Goal: Task Accomplishment & Management: Complete application form

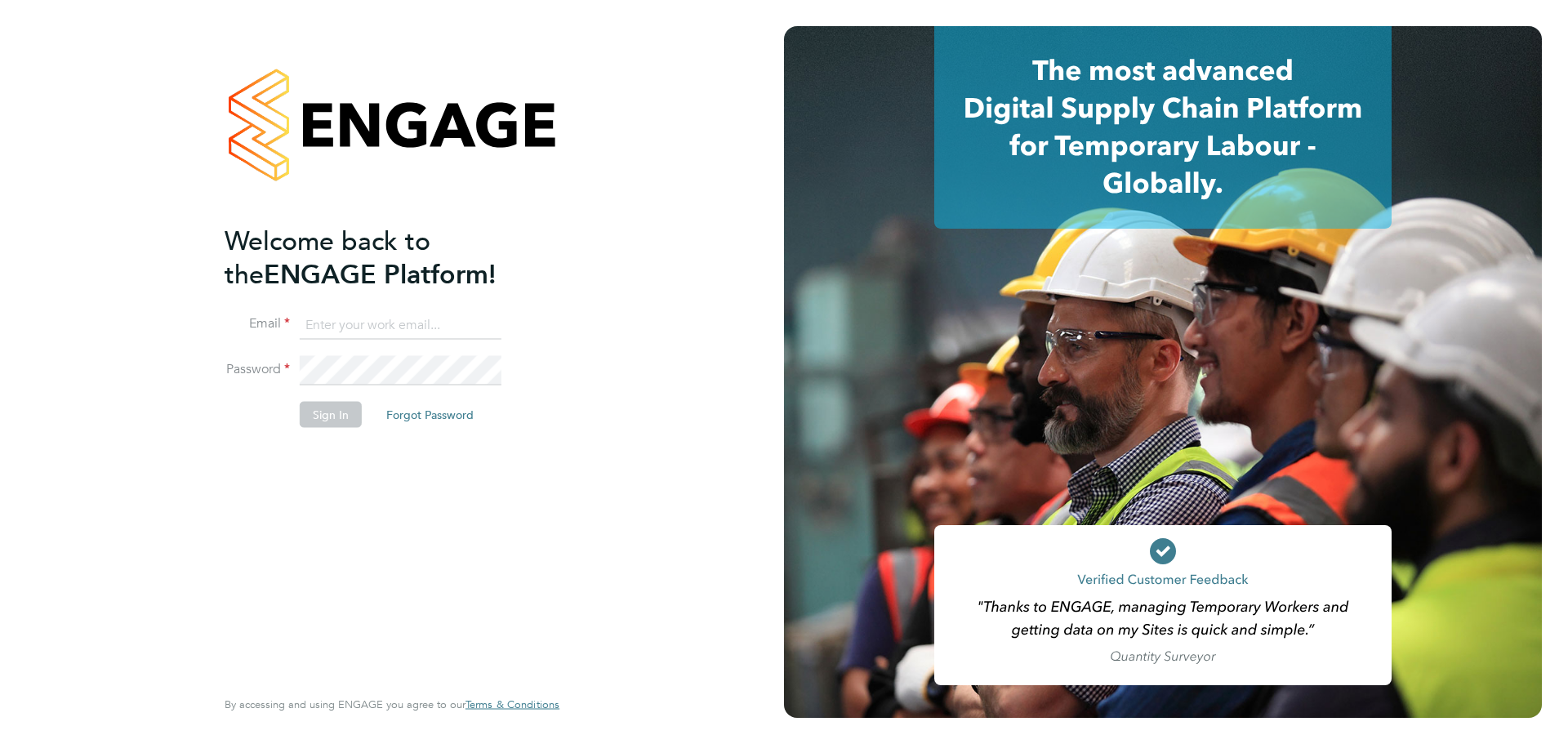
click at [335, 320] on input at bounding box center [400, 325] width 201 height 30
type input "[EMAIL_ADDRESS][DOMAIN_NAME]"
click at [354, 421] on button "Sign In" at bounding box center [330, 414] width 62 height 26
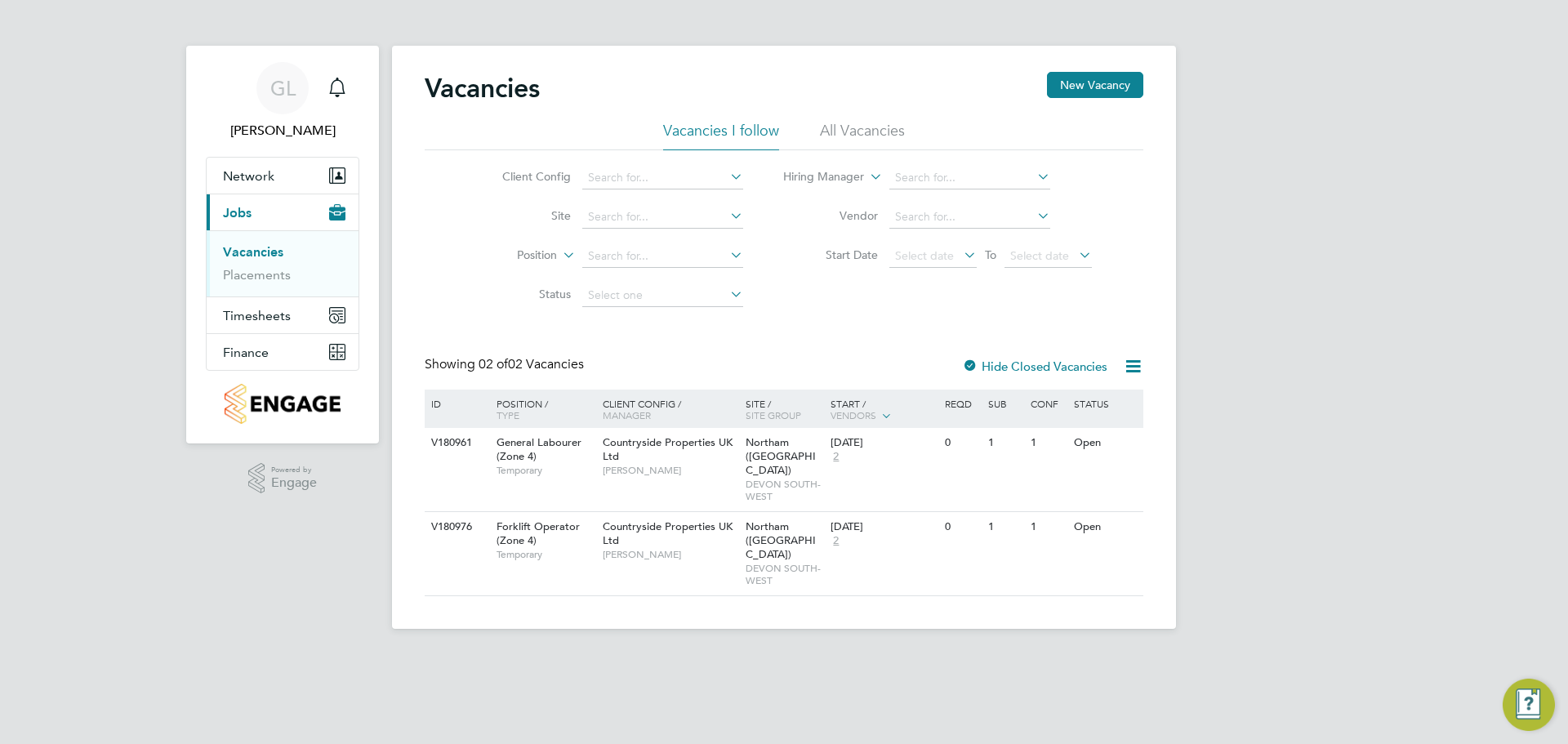
drag, startPoint x: 1094, startPoint y: 79, endPoint x: 888, endPoint y: 3, distance: 219.6
click at [1094, 77] on button "New Vacancy" at bounding box center [1094, 85] width 96 height 26
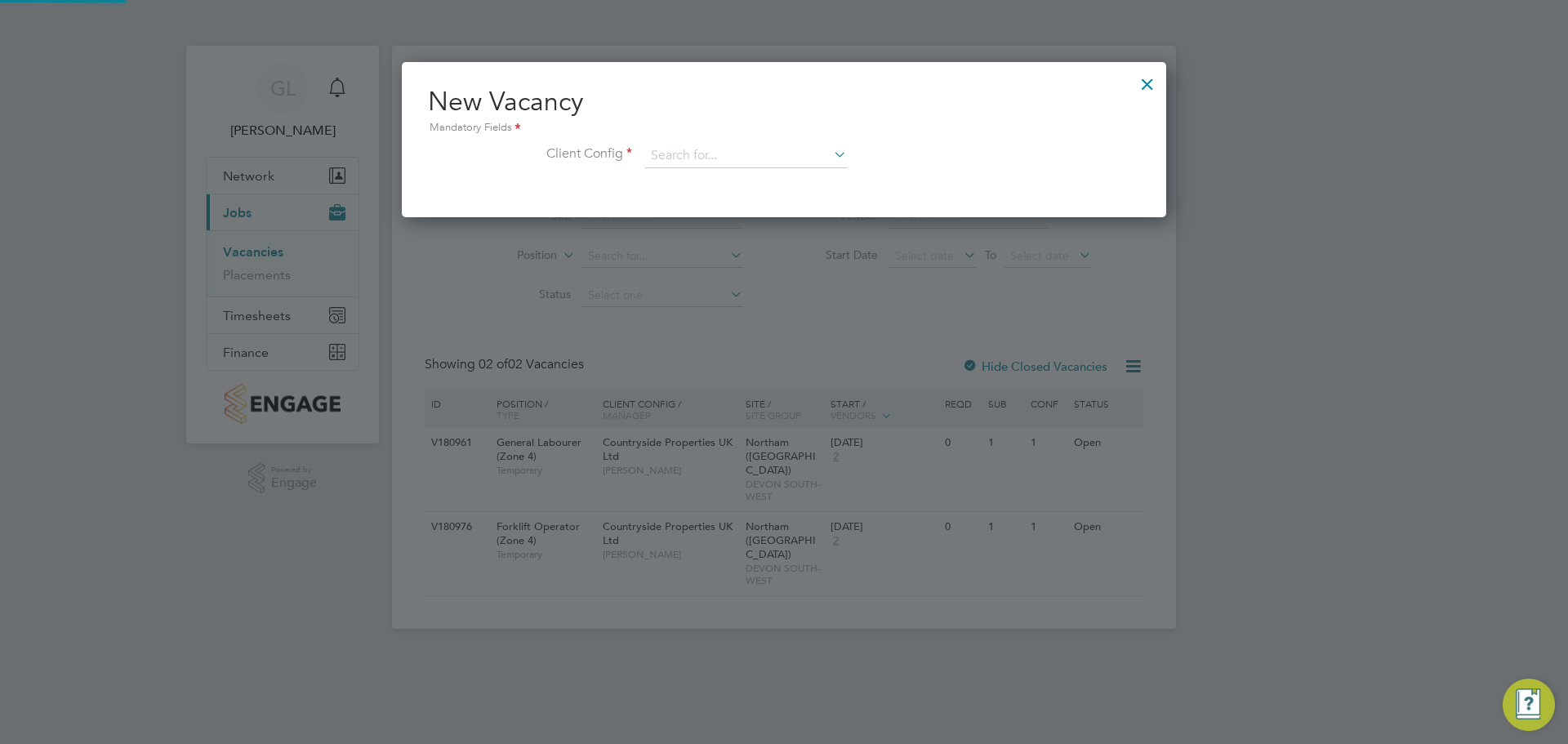
scroll to position [155, 765]
click at [677, 153] on input at bounding box center [746, 156] width 201 height 25
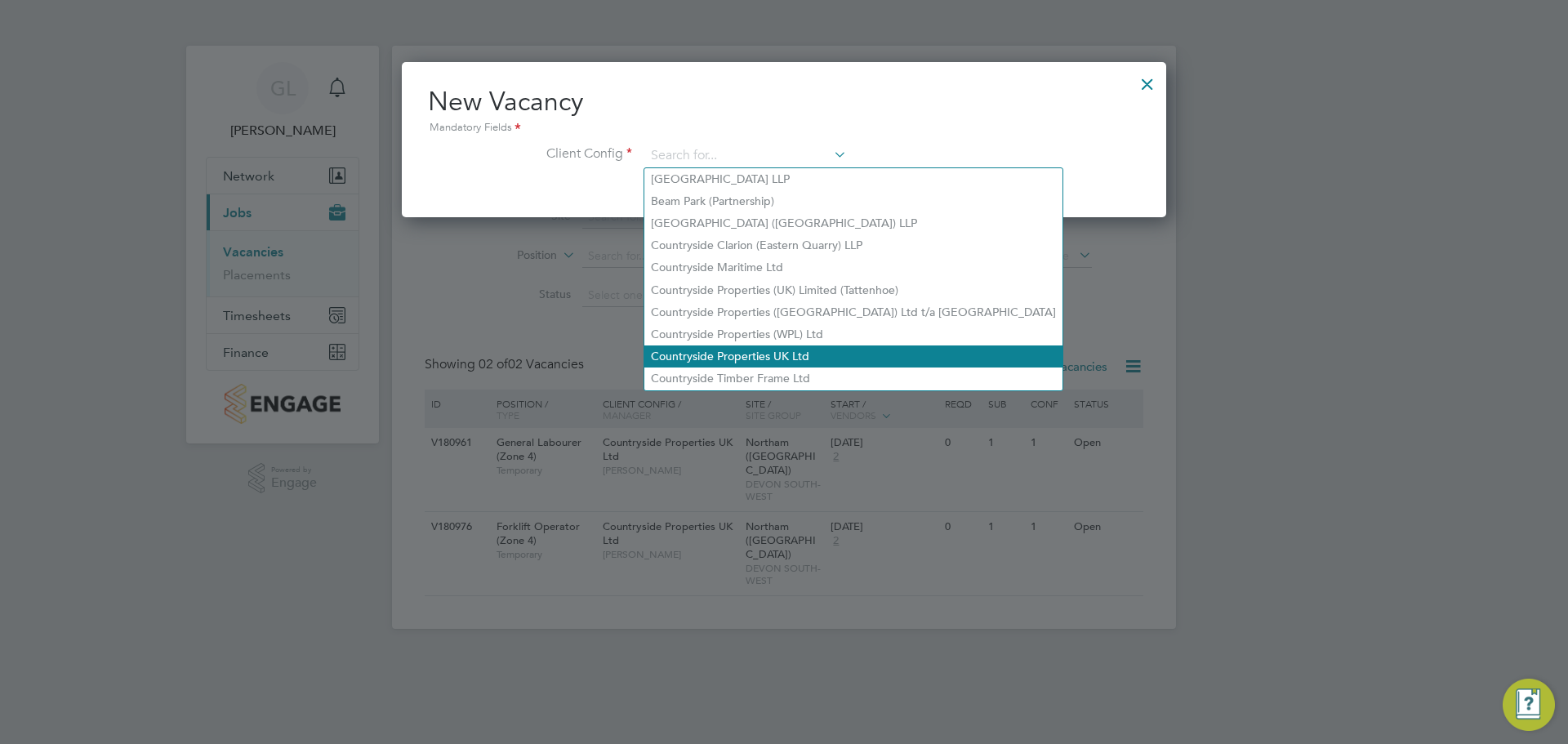
click at [708, 349] on li "Countryside Properties UK Ltd" at bounding box center [853, 356] width 418 height 22
type input "Countryside Properties UK Ltd"
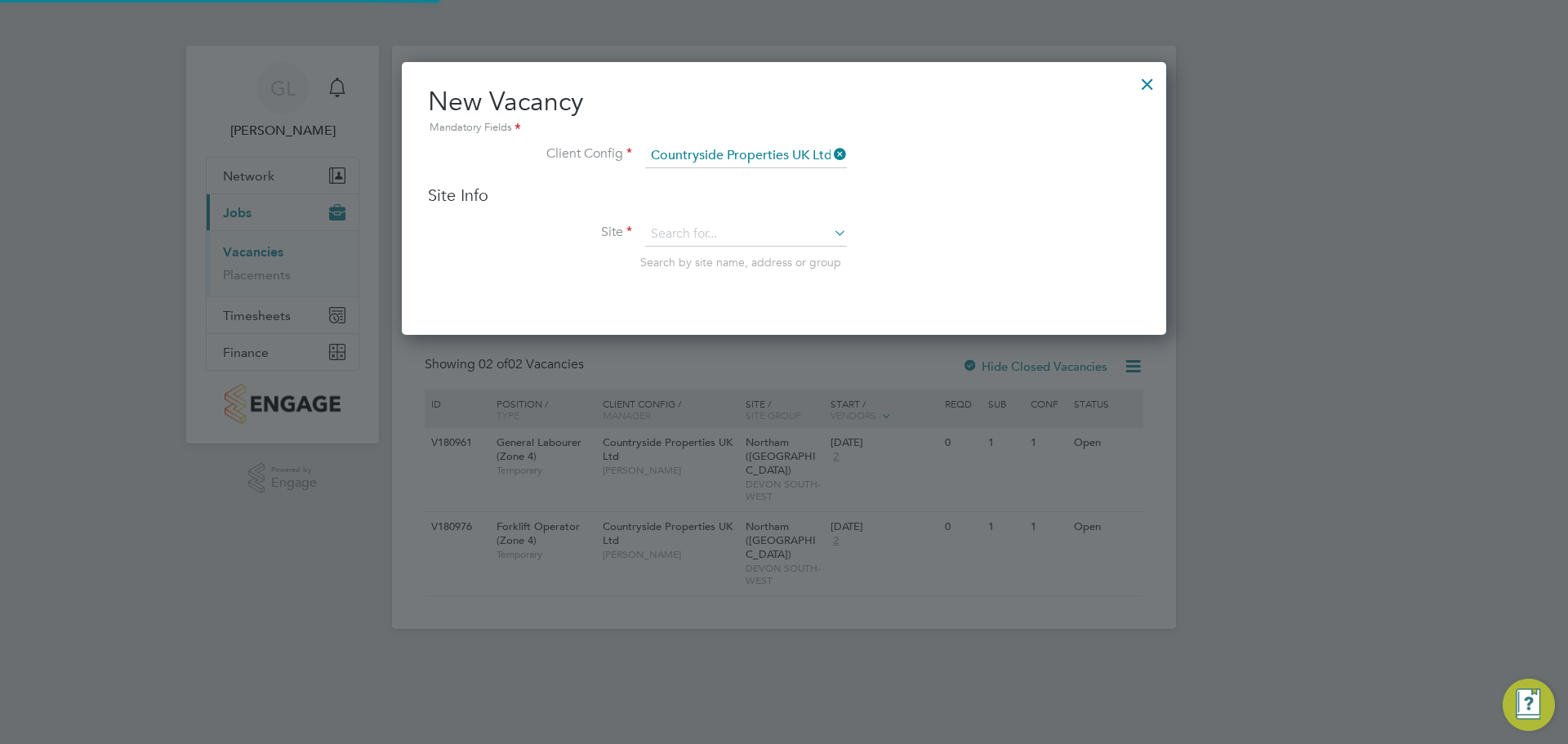
scroll to position [274, 765]
click at [687, 233] on input at bounding box center [746, 234] width 201 height 25
click at [706, 256] on li "Bidef ord" at bounding box center [746, 257] width 203 height 22
type input "Bideford"
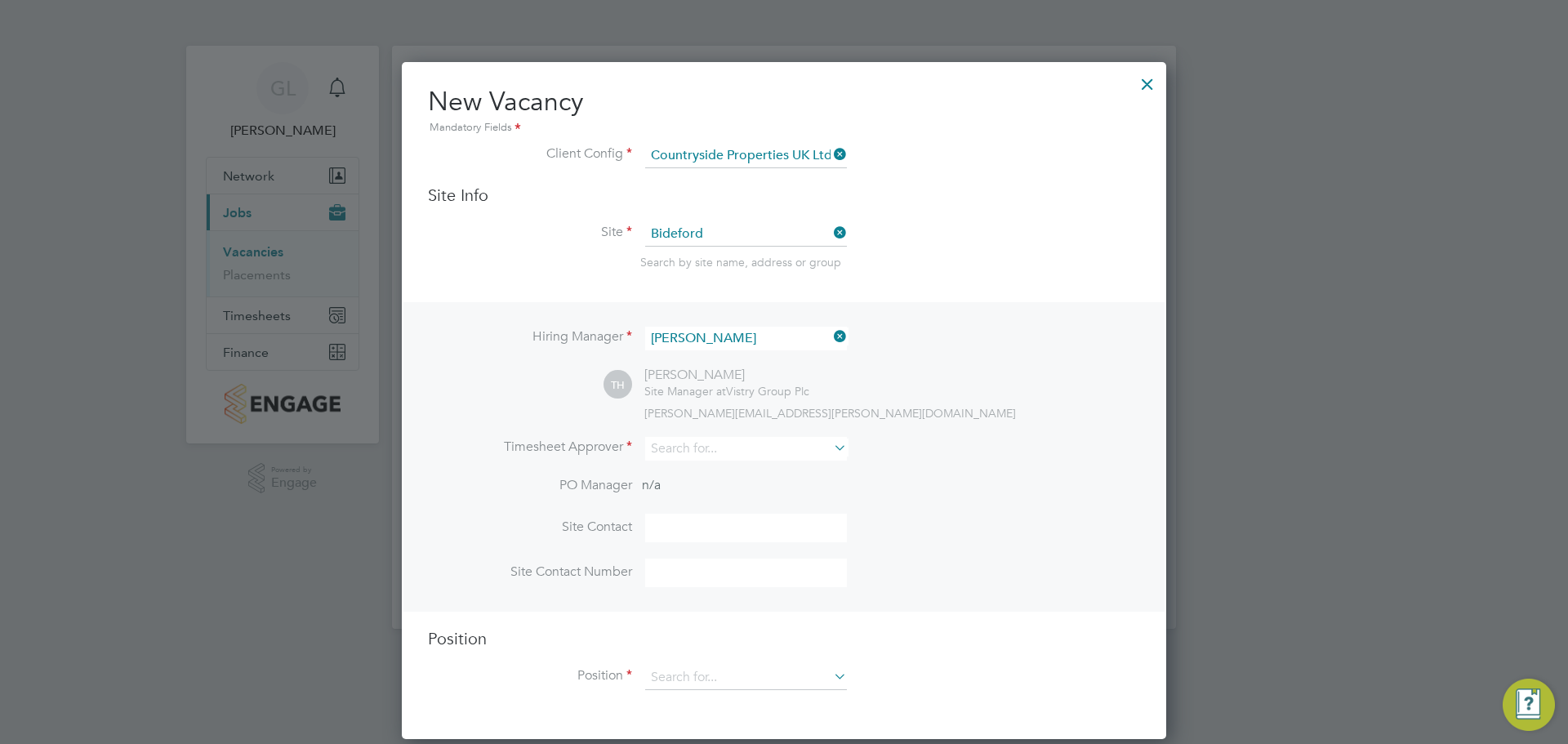
scroll to position [677, 765]
click at [687, 437] on input at bounding box center [746, 448] width 201 height 24
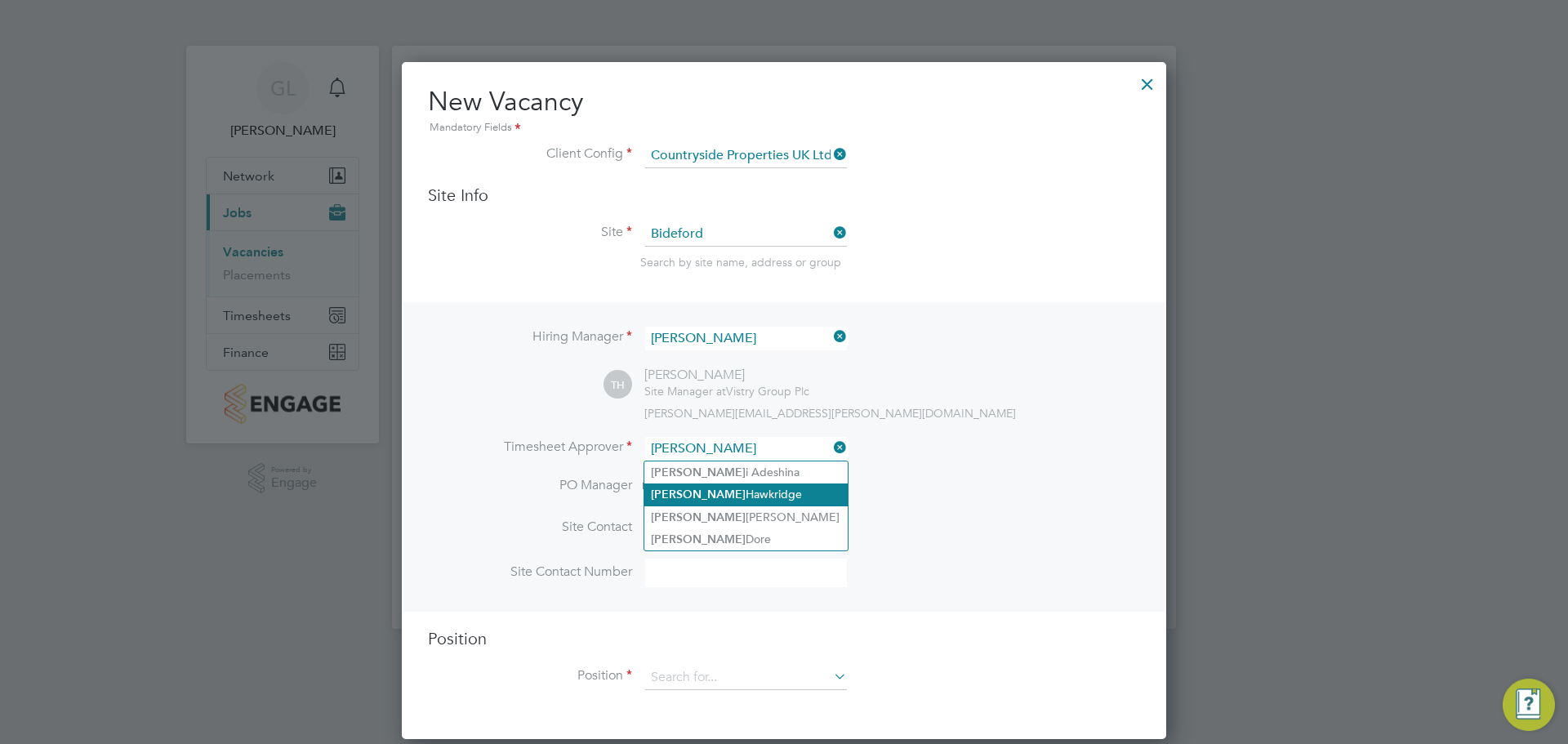
click at [687, 484] on li "Tim Hawkridge" at bounding box center [746, 494] width 203 height 22
type input "Tim Hawkridge"
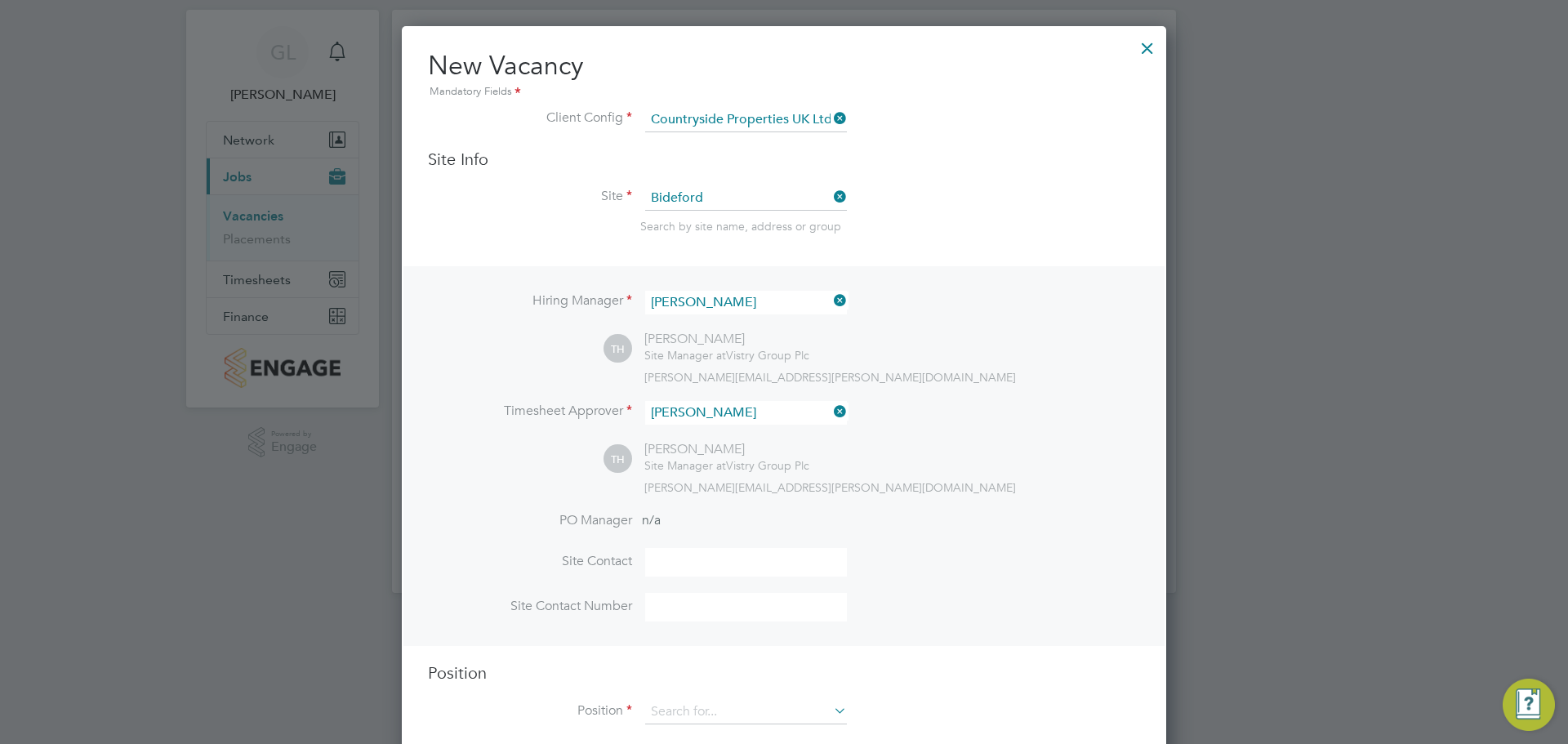
scroll to position [67, 0]
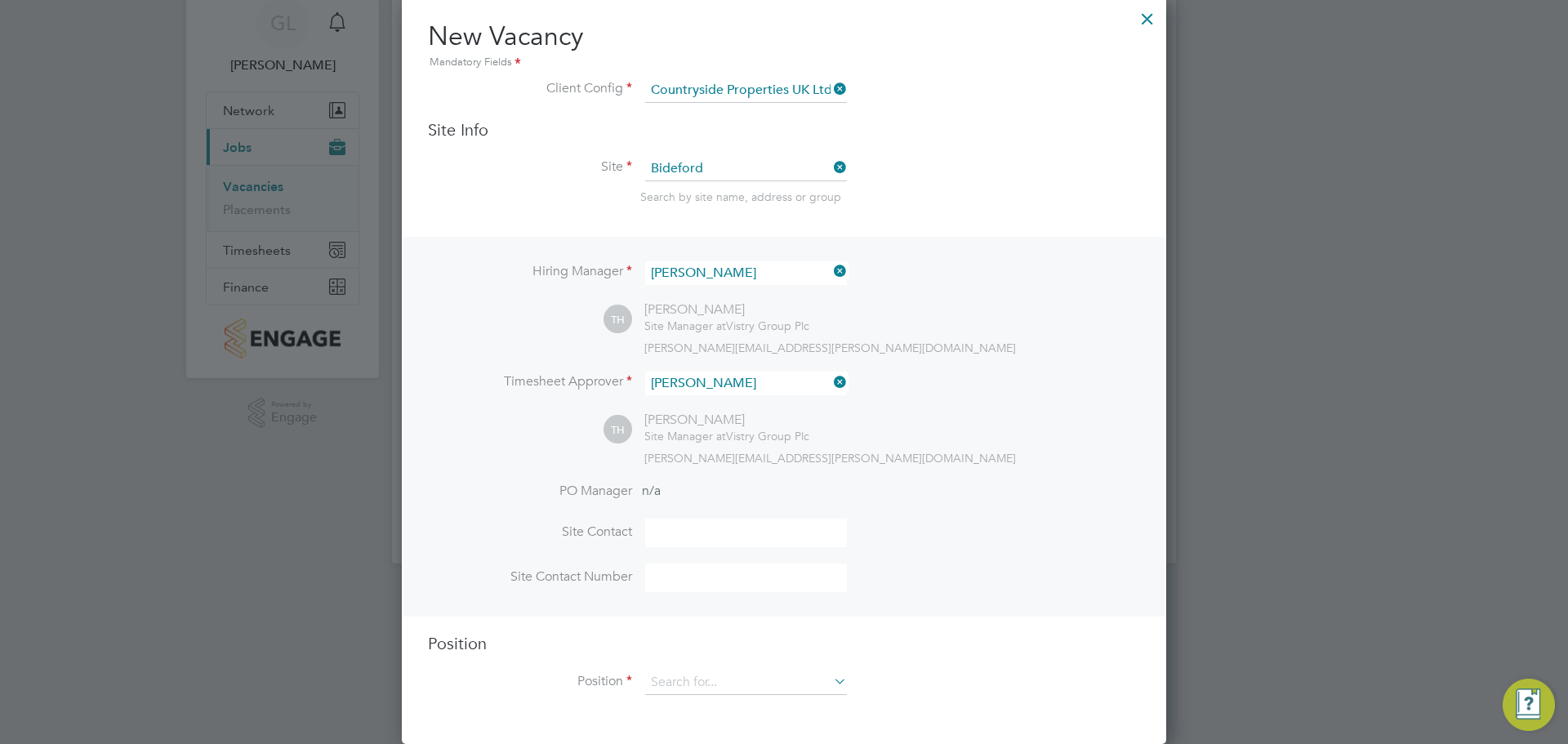
click at [683, 518] on li "PO Manager n/a" at bounding box center [784, 501] width 712 height 37
click at [674, 531] on input at bounding box center [746, 533] width 201 height 29
type input "Tim Hawkridge"
drag, startPoint x: 719, startPoint y: 569, endPoint x: 730, endPoint y: 577, distance: 13.6
click at [730, 577] on input at bounding box center [746, 577] width 201 height 29
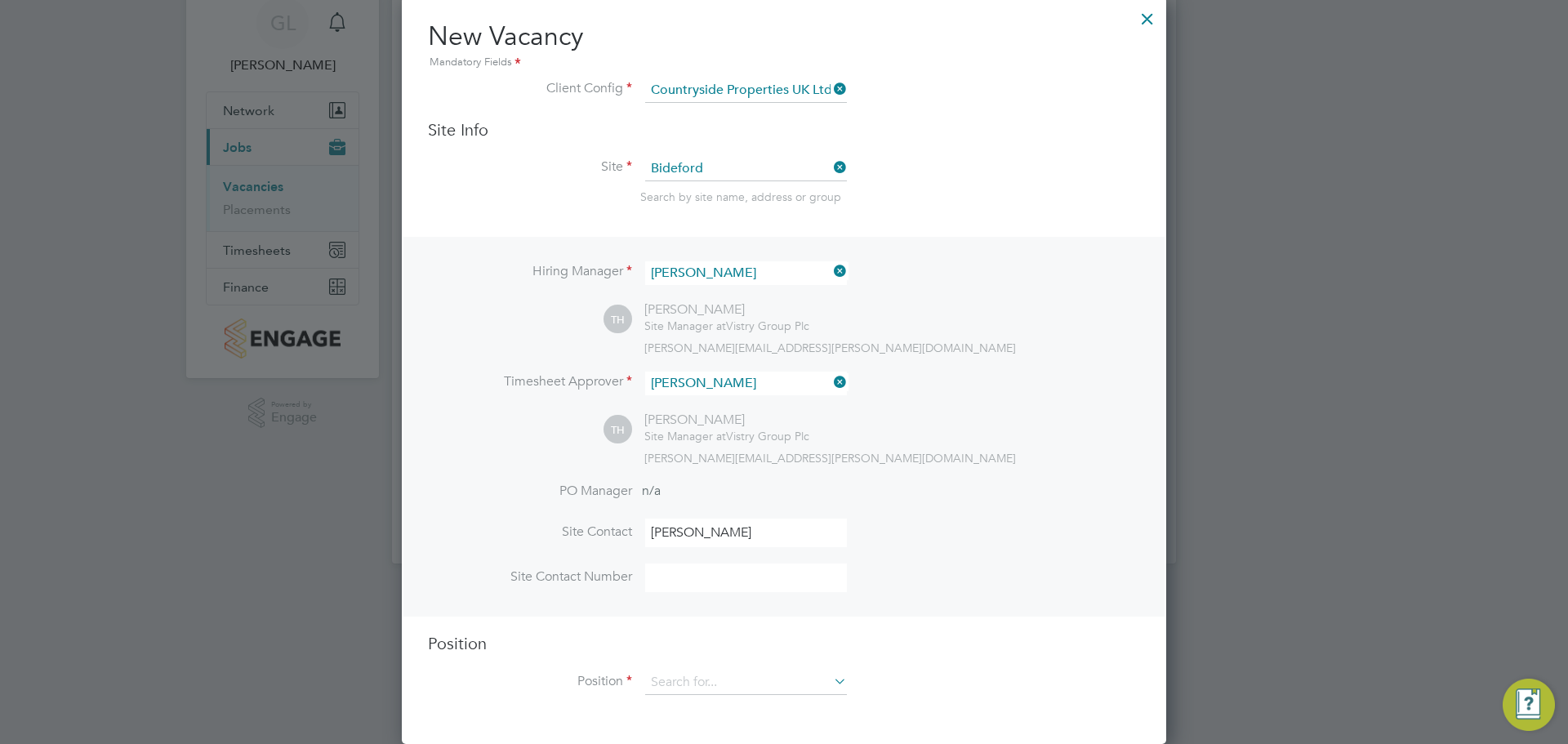
type input "07935 502440"
click at [658, 687] on input at bounding box center [746, 681] width 201 height 25
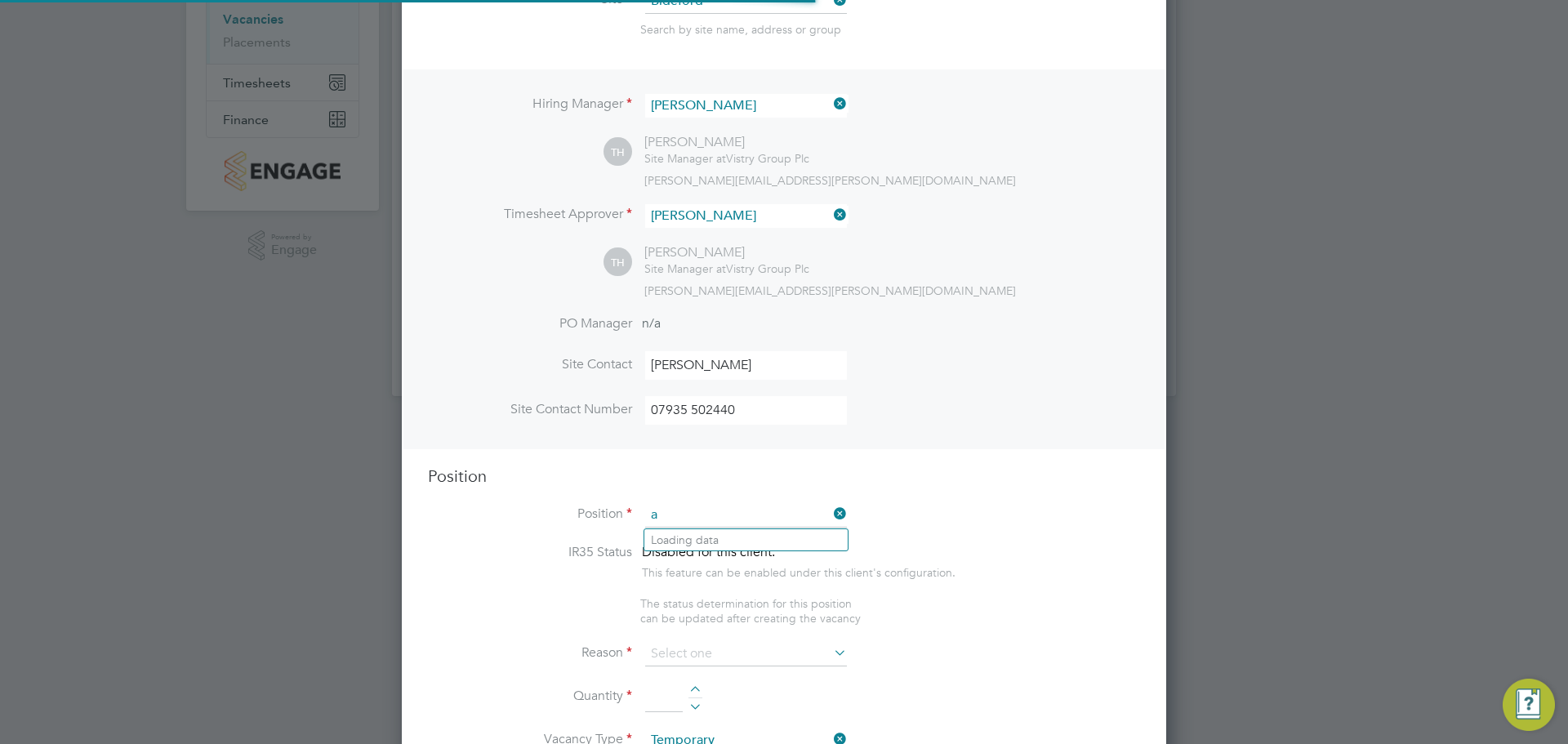
scroll to position [2346, 765]
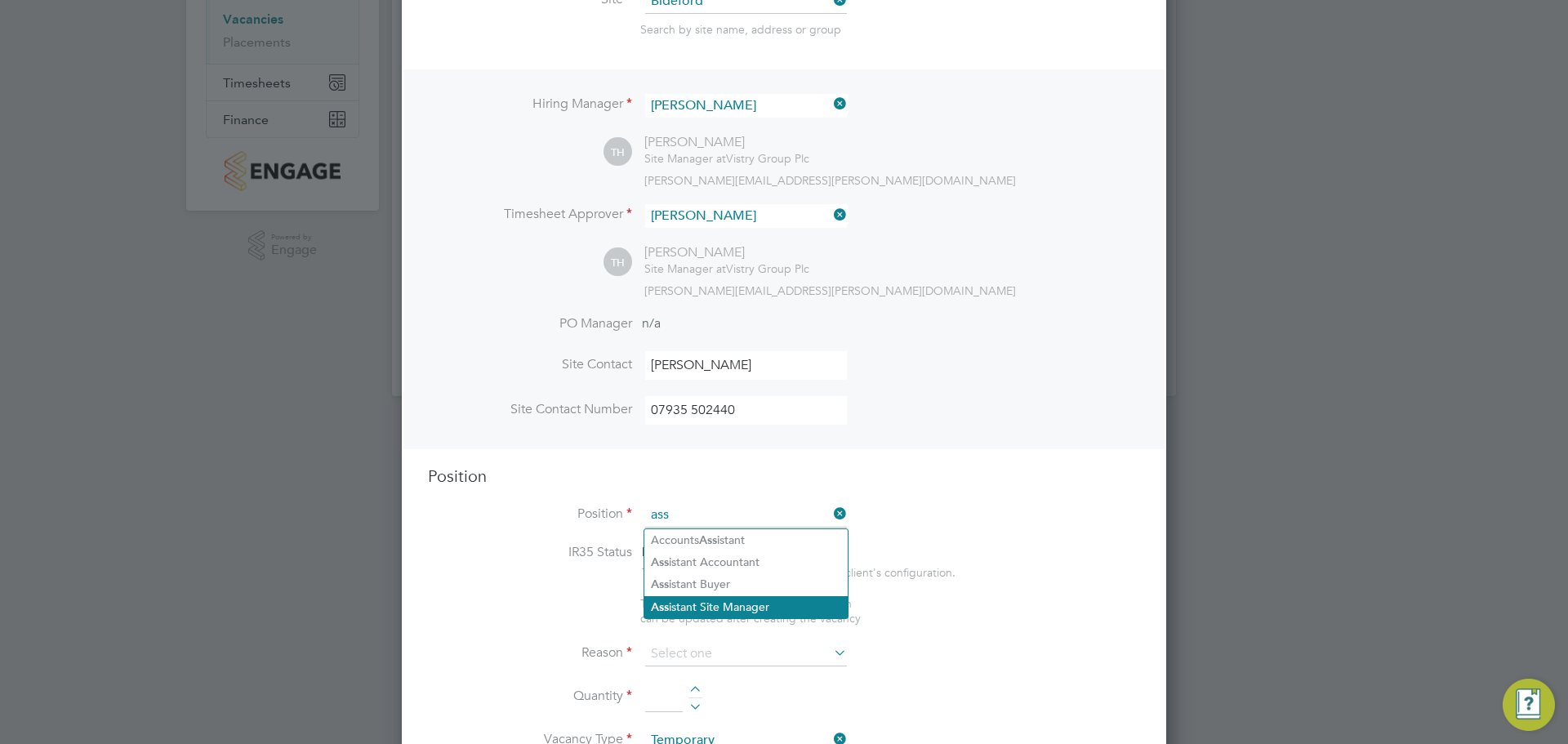
click at [705, 600] on li "Ass istant Site Manager" at bounding box center [746, 607] width 203 height 22
type input "Assistant Site Manager"
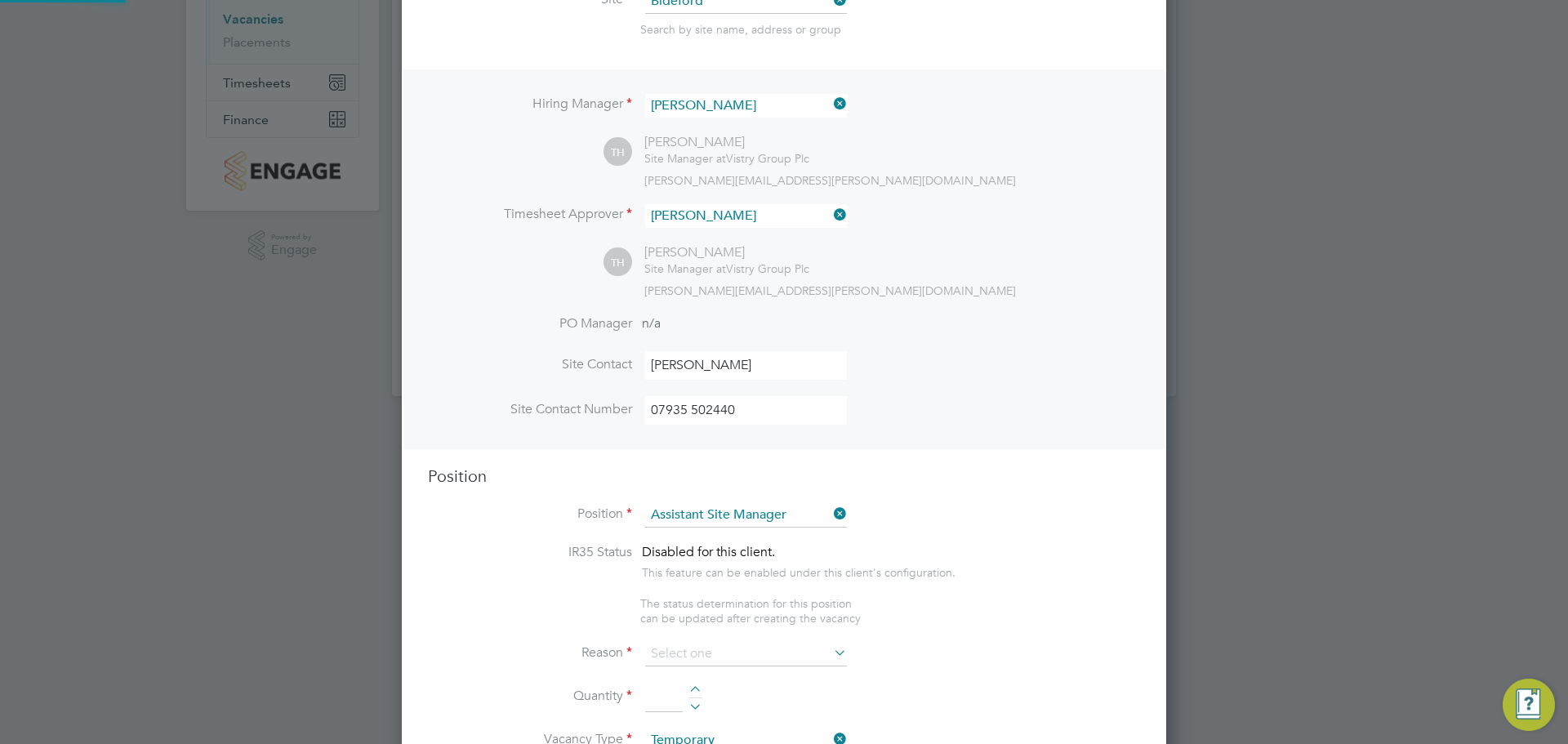
type textarea "• Supervises and ensures that all construction work under their control is buil…"
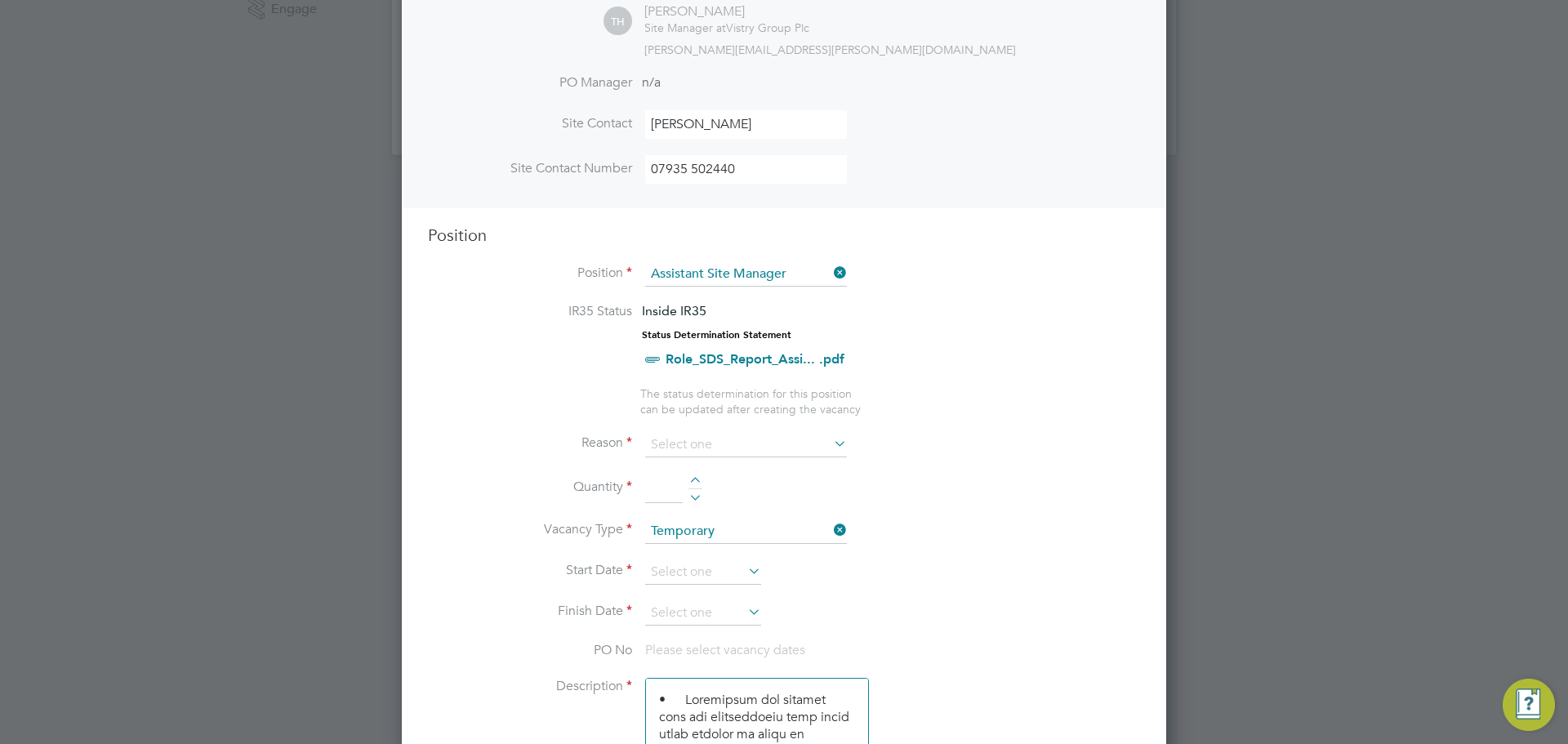
scroll to position [478, 0]
click at [705, 433] on input at bounding box center [746, 441] width 201 height 25
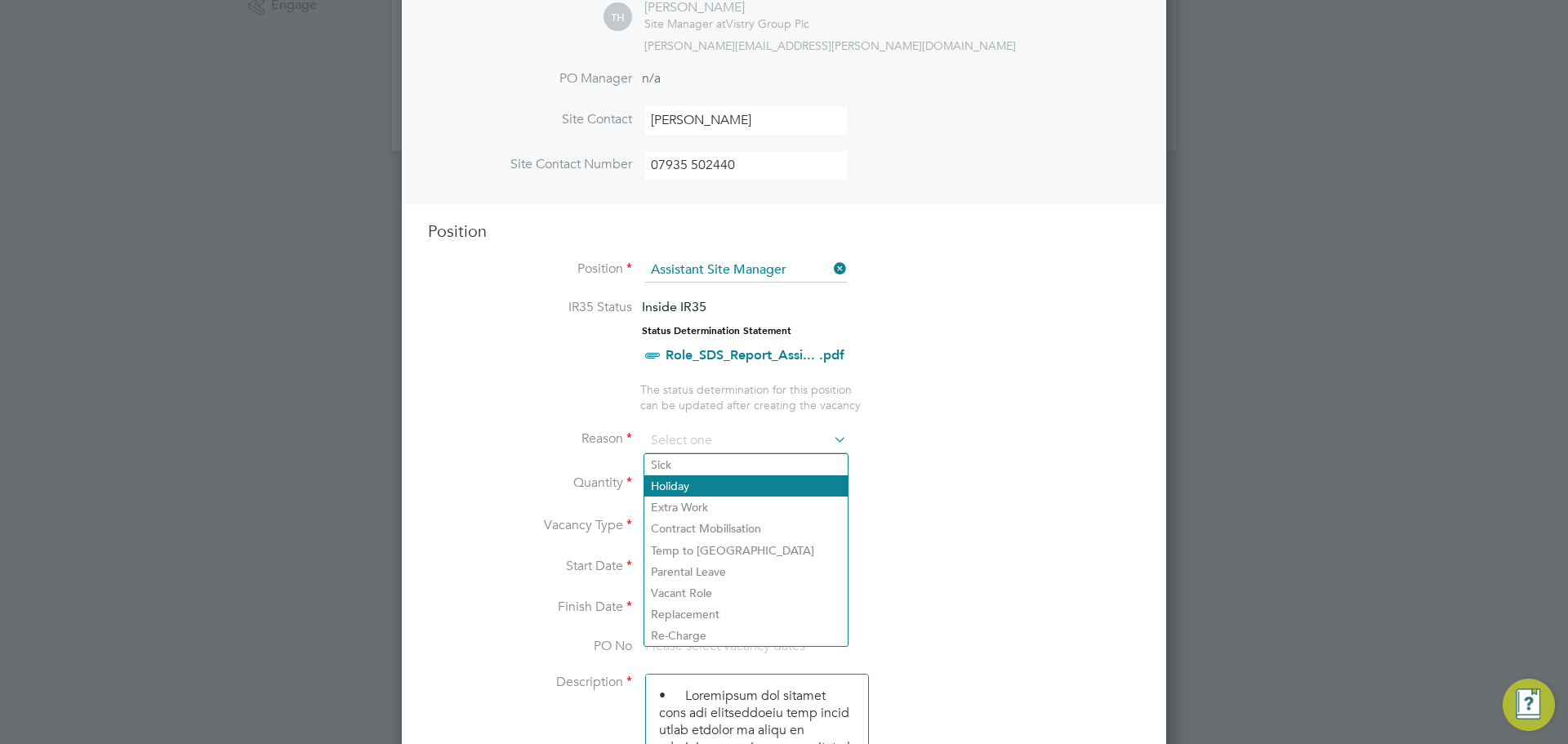
click at [717, 480] on li "Holiday" at bounding box center [746, 486] width 203 height 21
type input "Holiday"
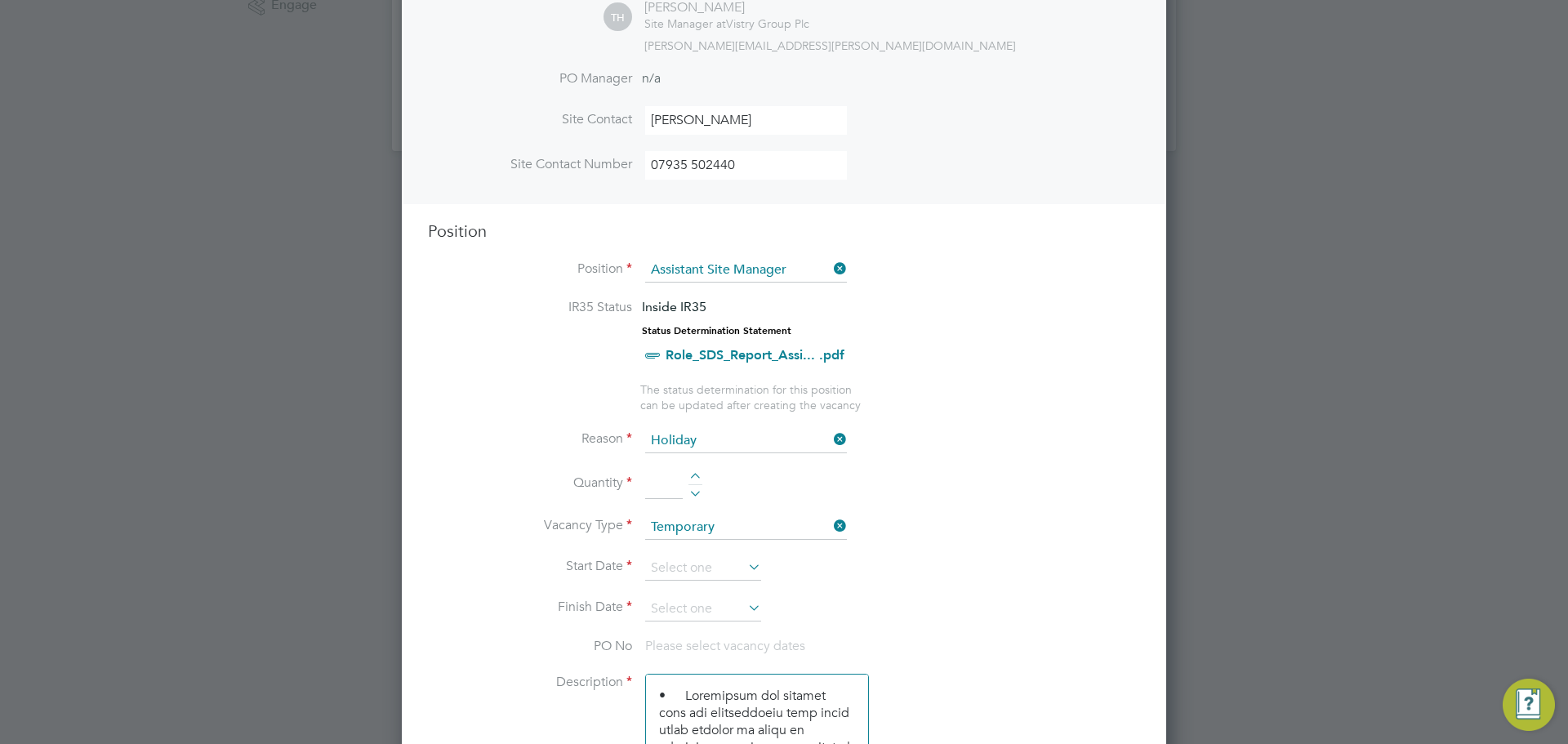
click at [687, 478] on li "Quantity" at bounding box center [784, 492] width 712 height 46
click at [693, 478] on div at bounding box center [695, 478] width 14 height 12
type input "1"
click at [698, 565] on input at bounding box center [703, 568] width 116 height 25
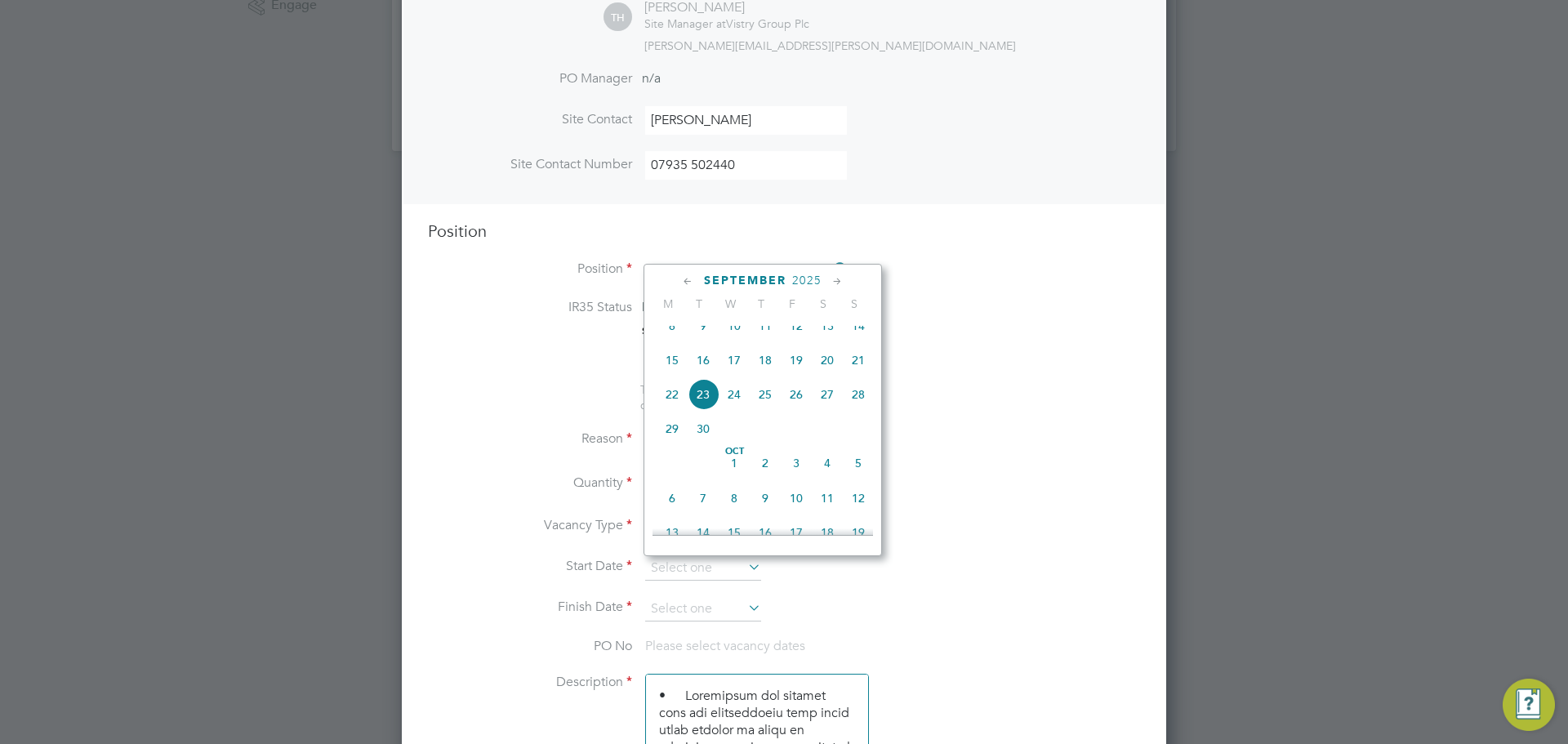
click at [676, 441] on span "29" at bounding box center [672, 429] width 31 height 31
type input "29 Sep 2025"
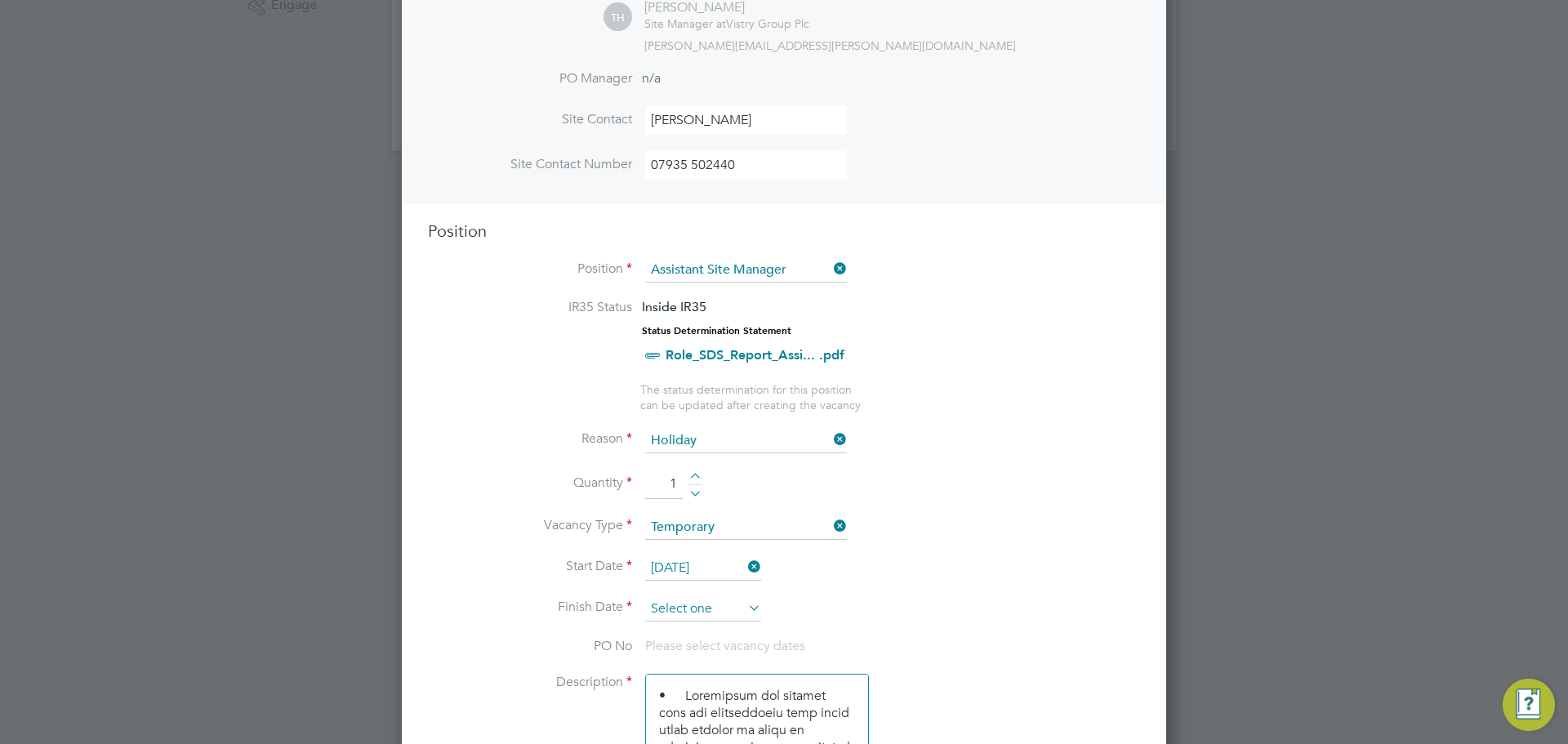
click at [713, 612] on input at bounding box center [703, 609] width 116 height 25
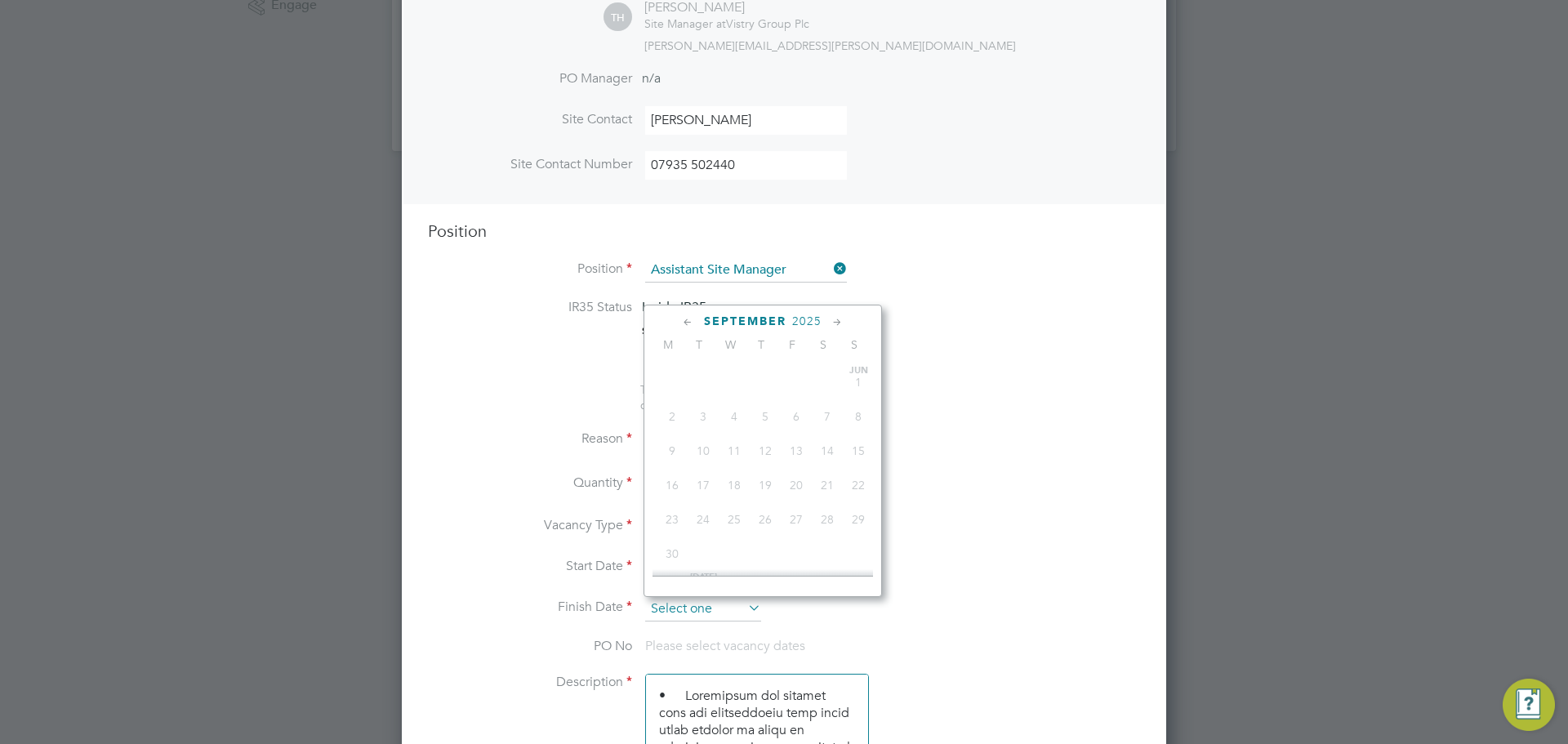
scroll to position [636, 0]
click at [805, 517] on span "10" at bounding box center [796, 504] width 31 height 31
type input "10 Oct 2025"
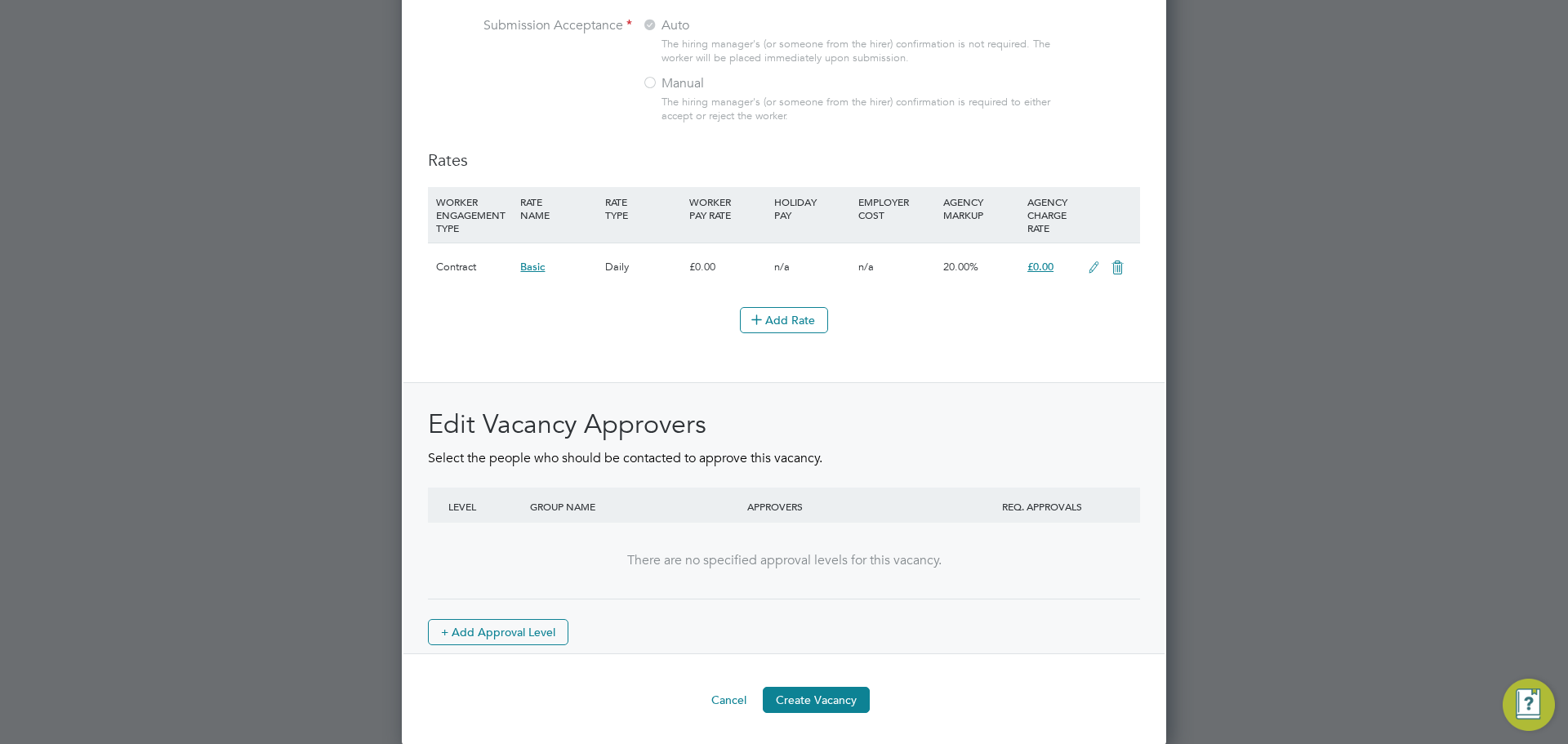
scroll to position [1832, 0]
click at [834, 695] on button "Create Vacancy" at bounding box center [816, 698] width 107 height 26
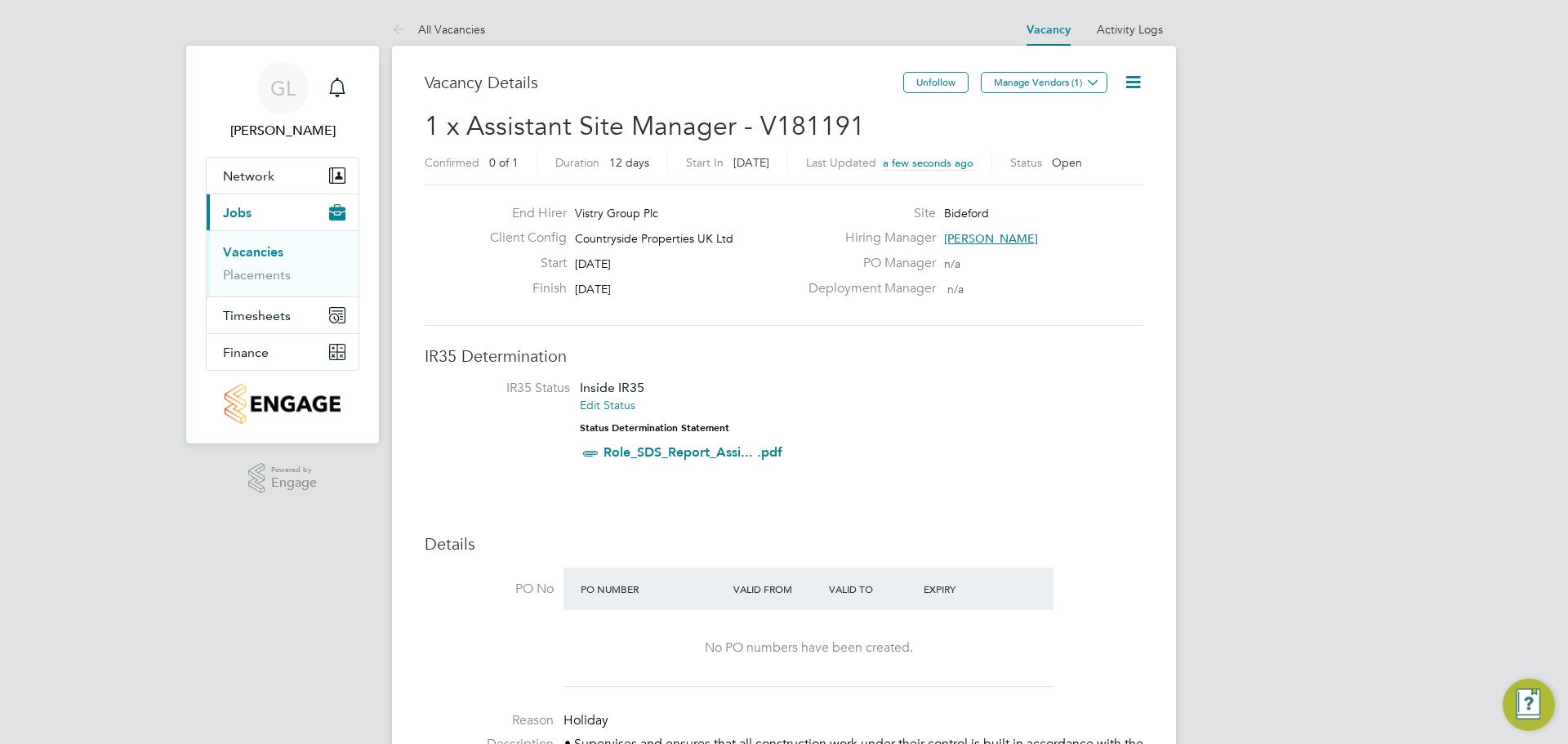
click at [1128, 81] on icon at bounding box center [1133, 81] width 21 height 21
click at [1082, 283] on div "Deployment Manager n/a" at bounding box center [974, 293] width 351 height 25
click at [1091, 84] on icon at bounding box center [1093, 81] width 12 height 12
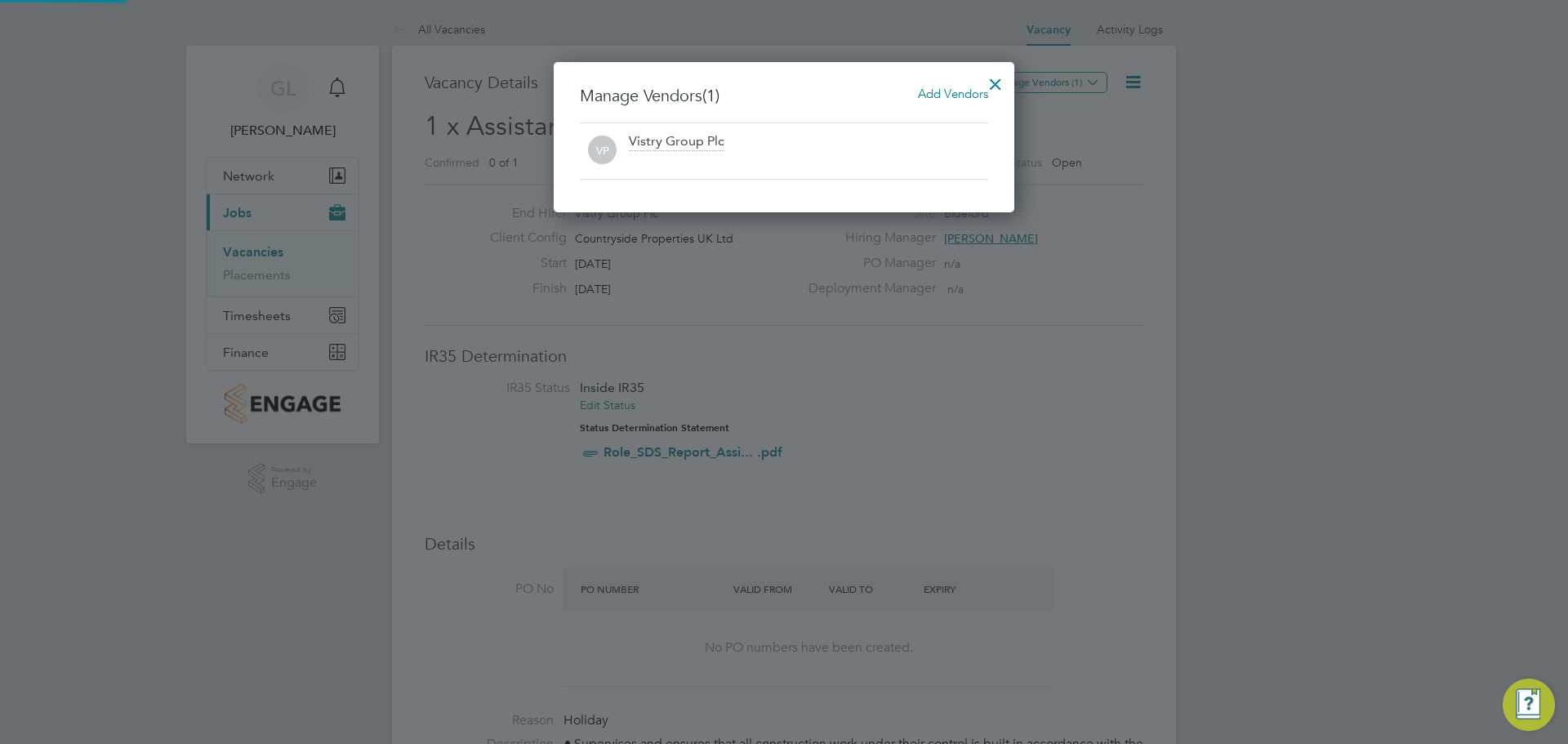
scroll to position [151, 461]
click at [933, 91] on span "Add Vendors" at bounding box center [952, 93] width 70 height 16
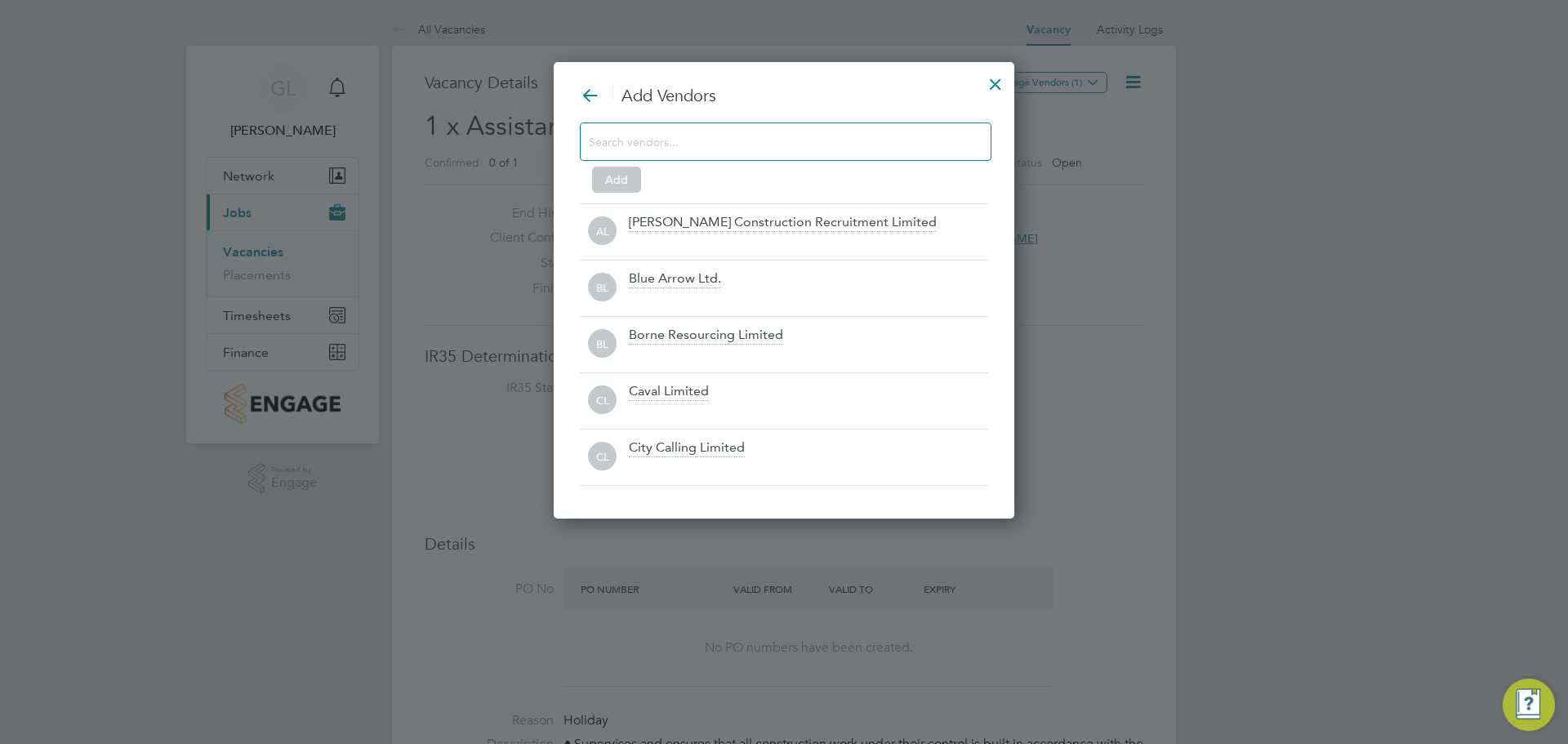
click at [805, 131] on input at bounding box center [772, 141] width 368 height 21
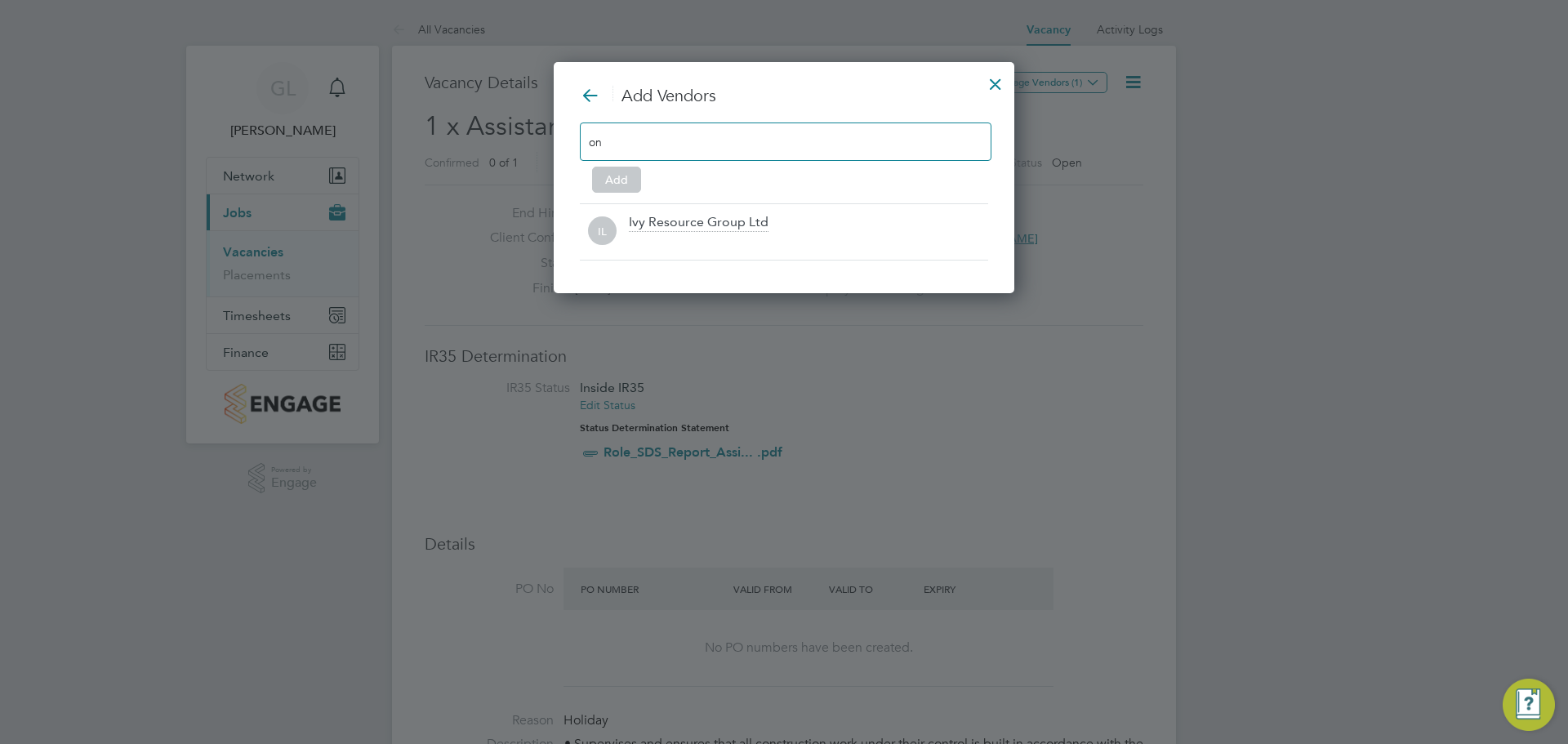
type input "o"
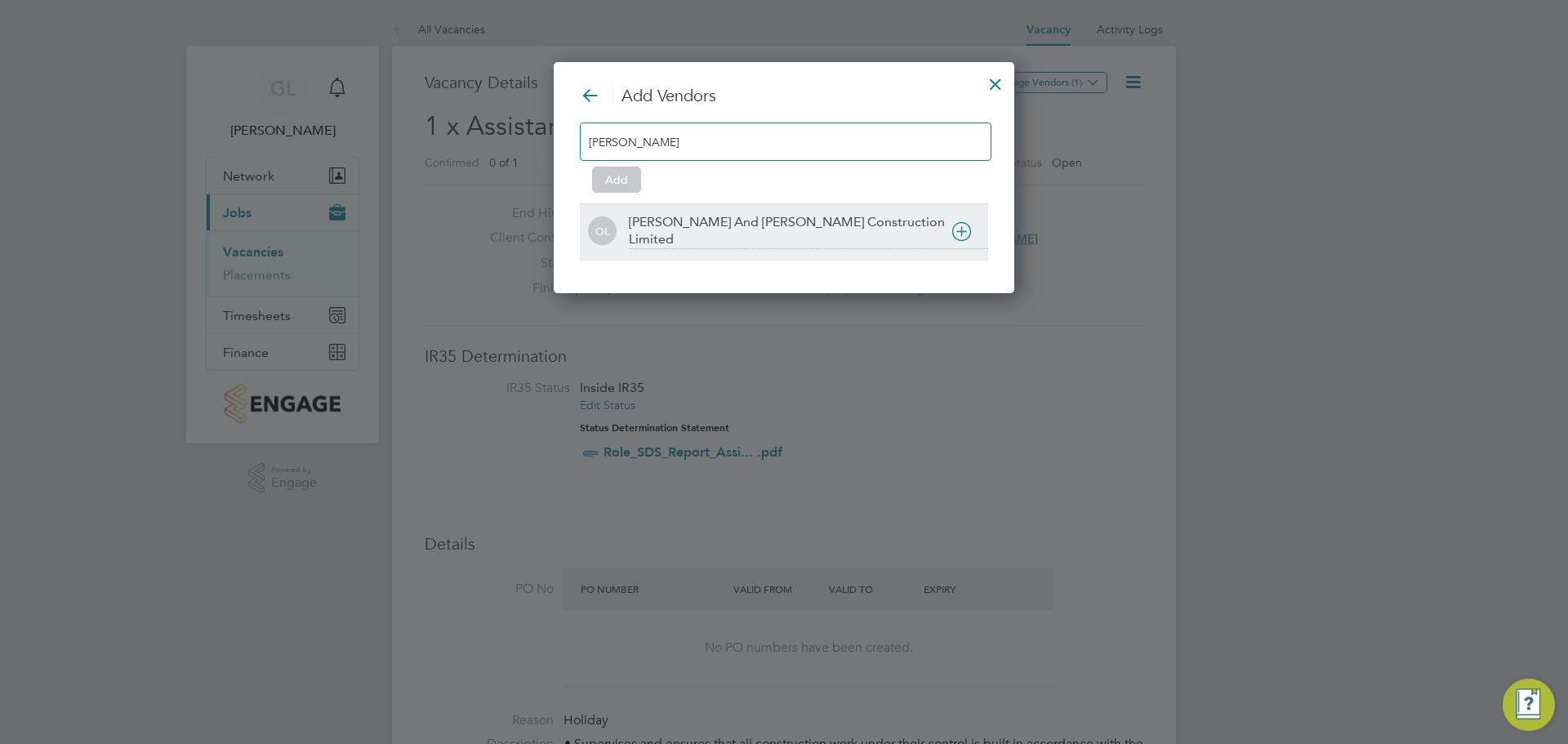
type input "brennan"
click at [963, 231] on icon at bounding box center [961, 231] width 21 height 21
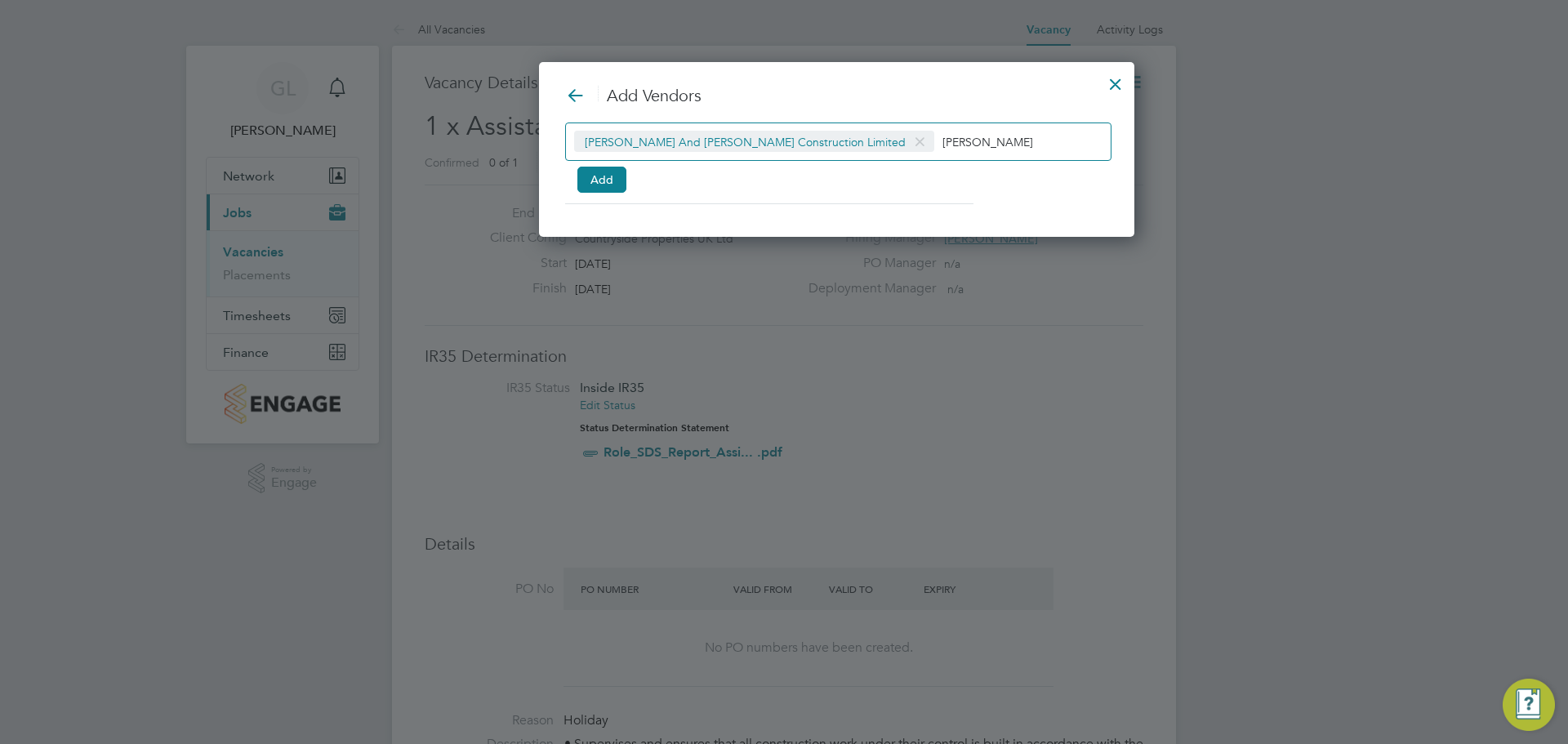
click at [942, 145] on input "brennan" at bounding box center [993, 141] width 102 height 21
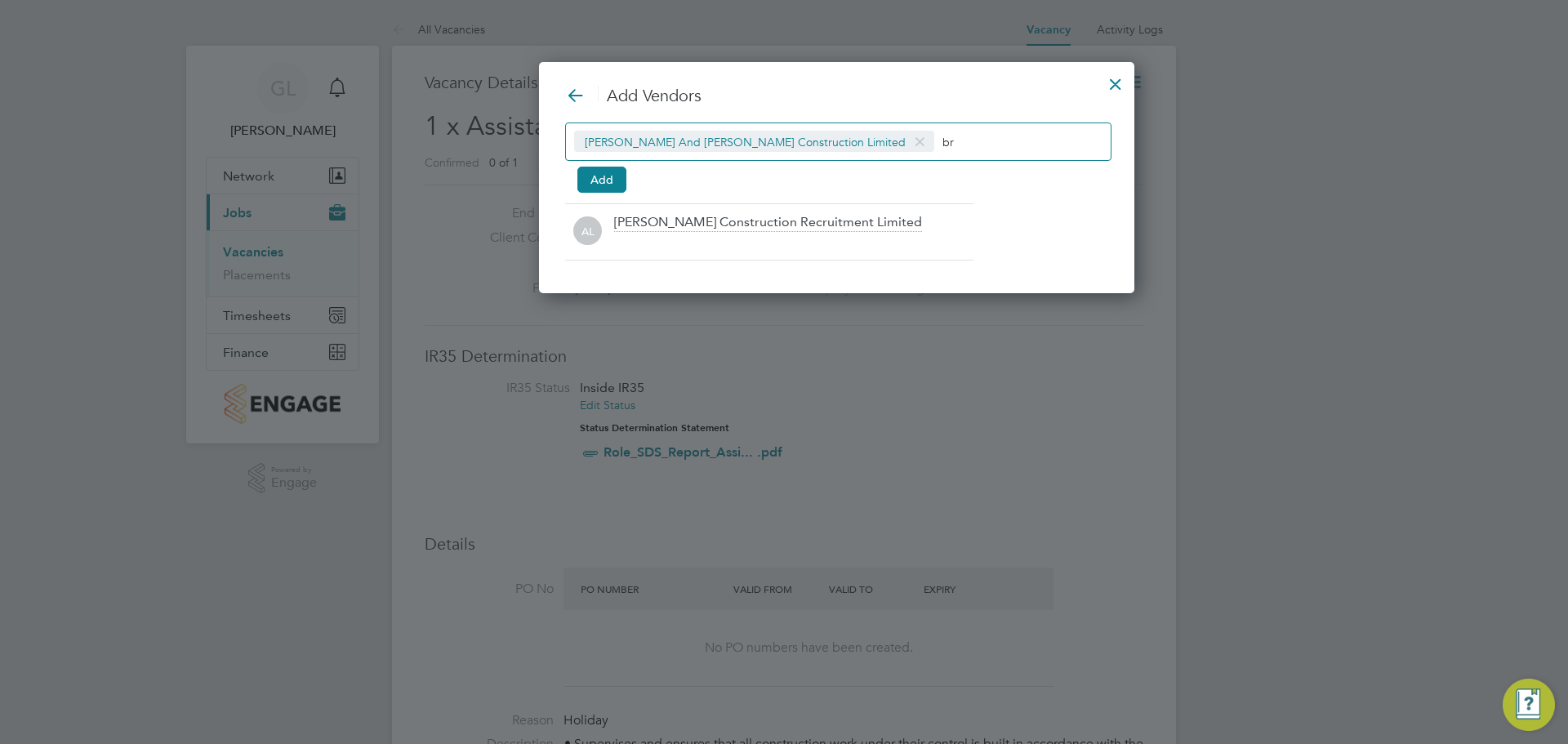
type input "b"
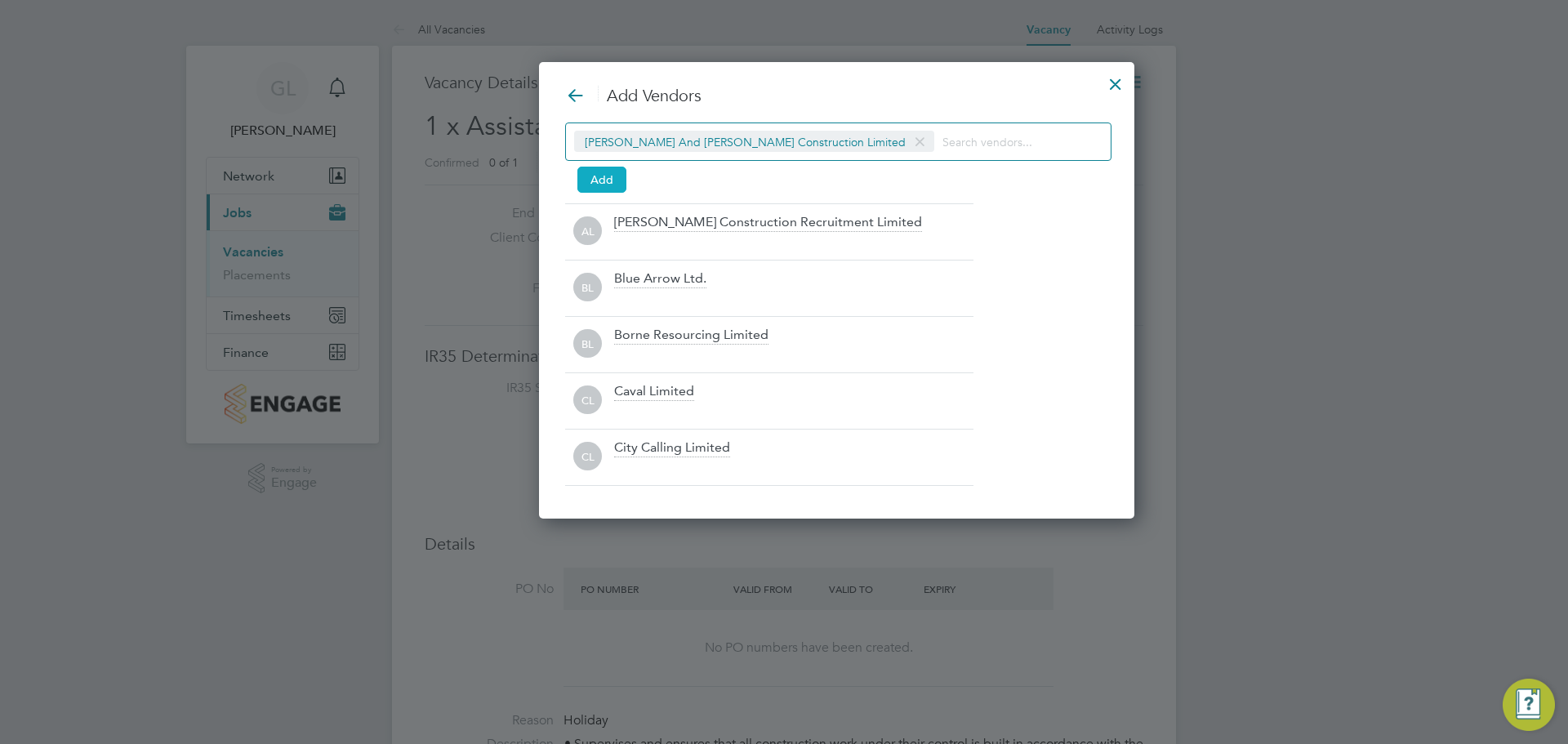
click at [597, 172] on button "Add" at bounding box center [602, 180] width 49 height 26
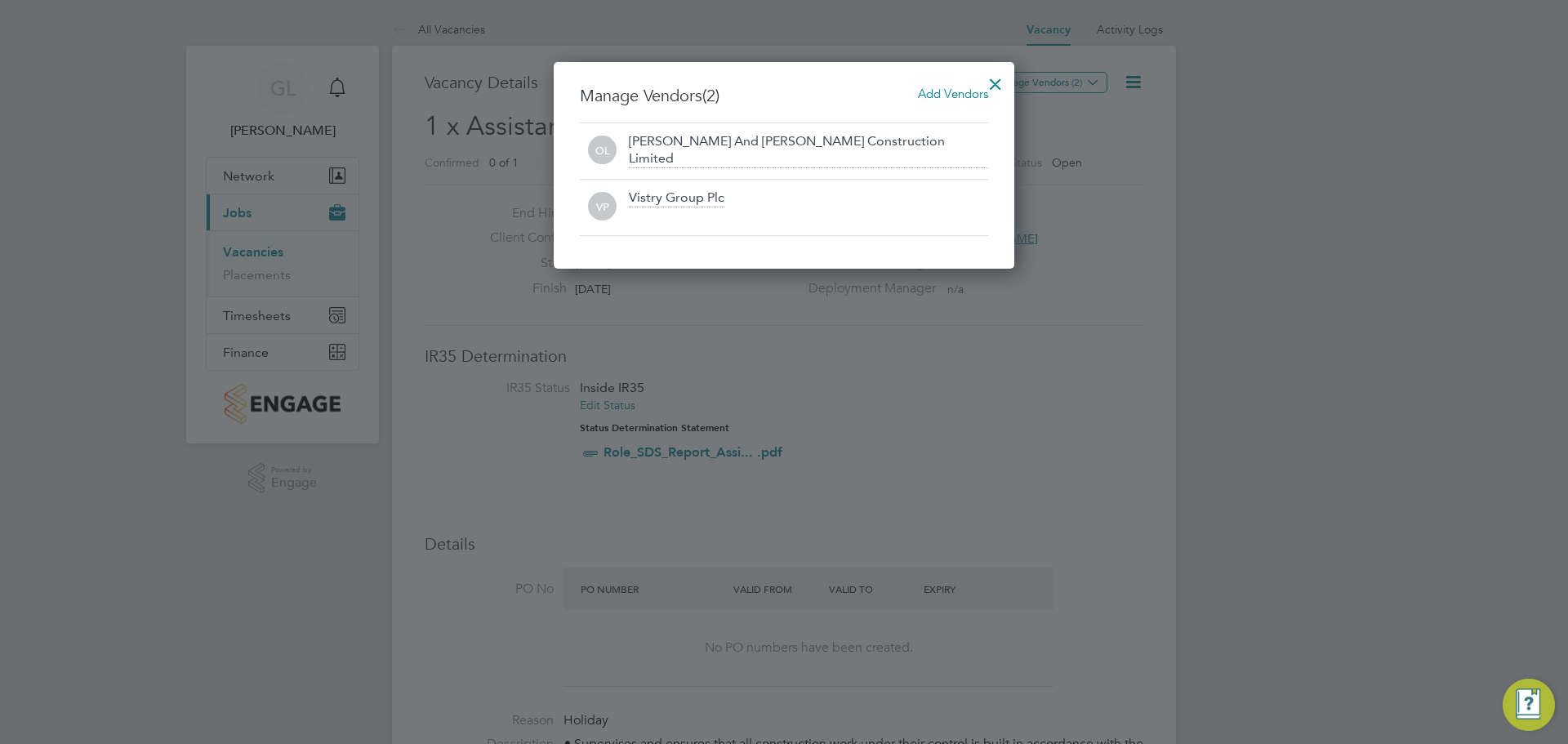
click at [993, 81] on div at bounding box center [996, 80] width 30 height 30
